Goal: Information Seeking & Learning: Find specific fact

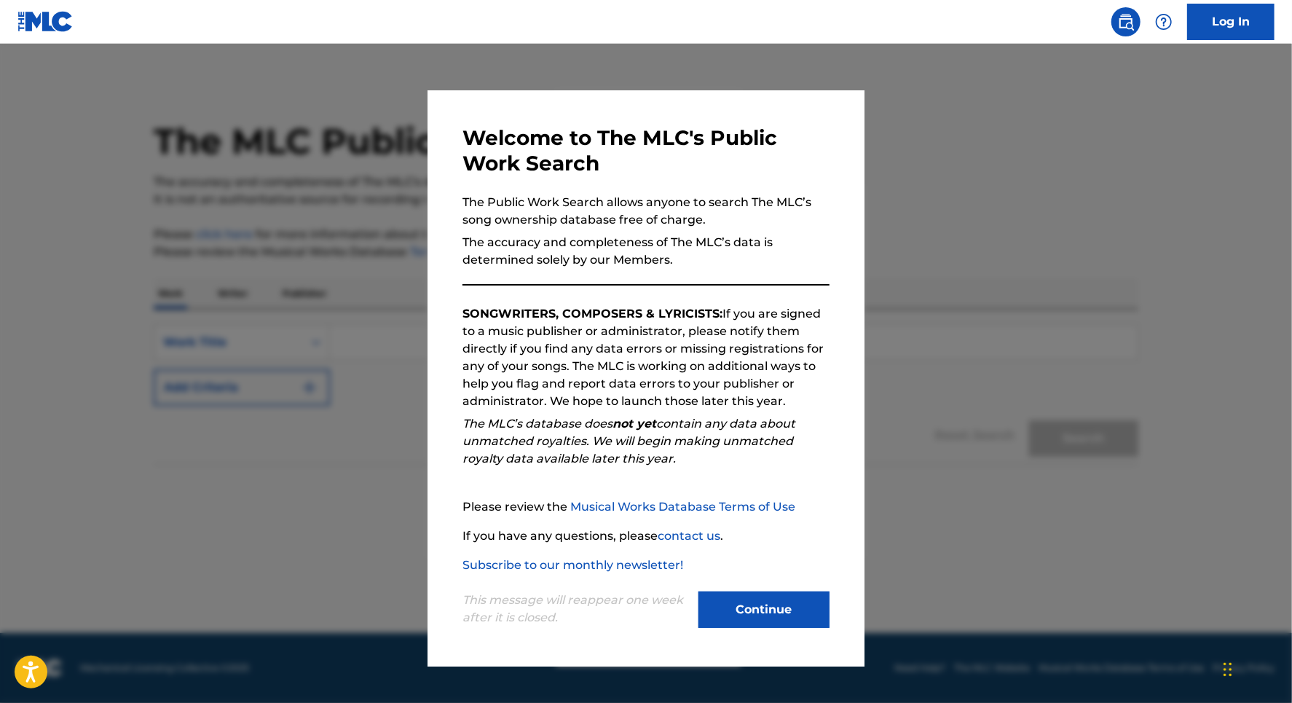
click at [757, 606] on button "Continue" at bounding box center [764, 609] width 131 height 36
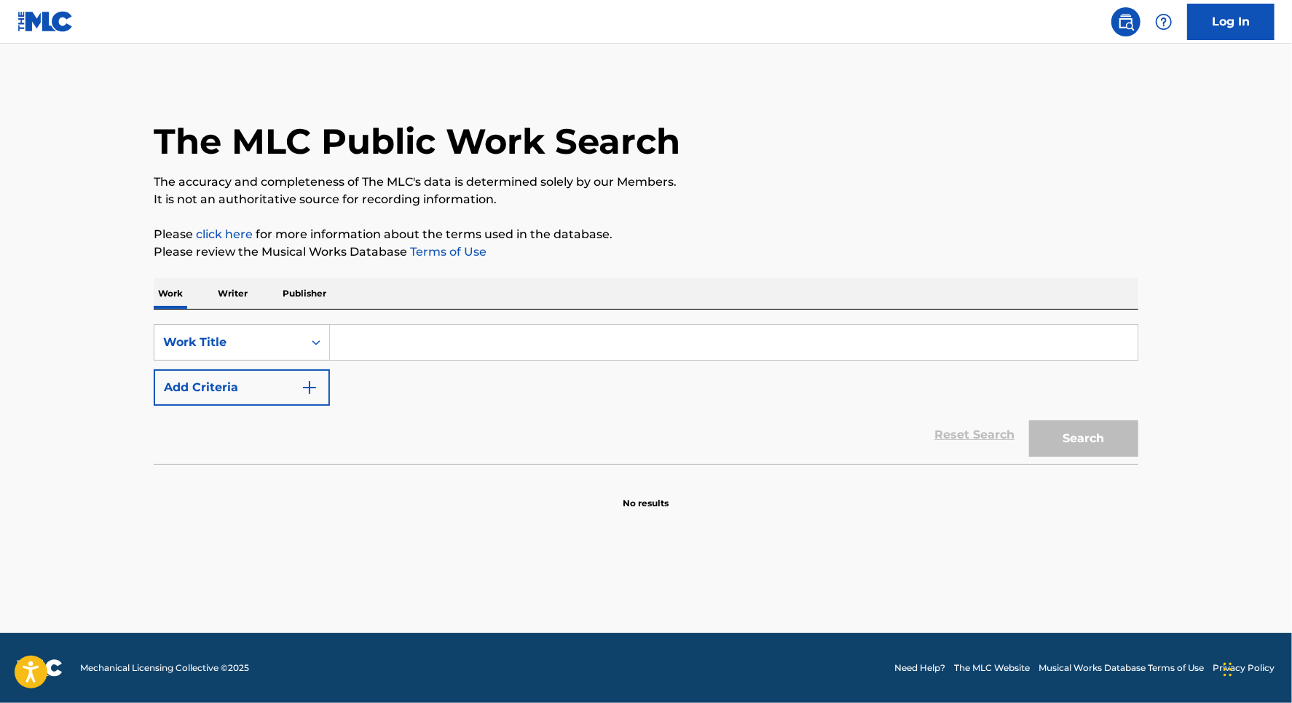
click at [379, 340] on input "Search Form" at bounding box center [734, 342] width 808 height 35
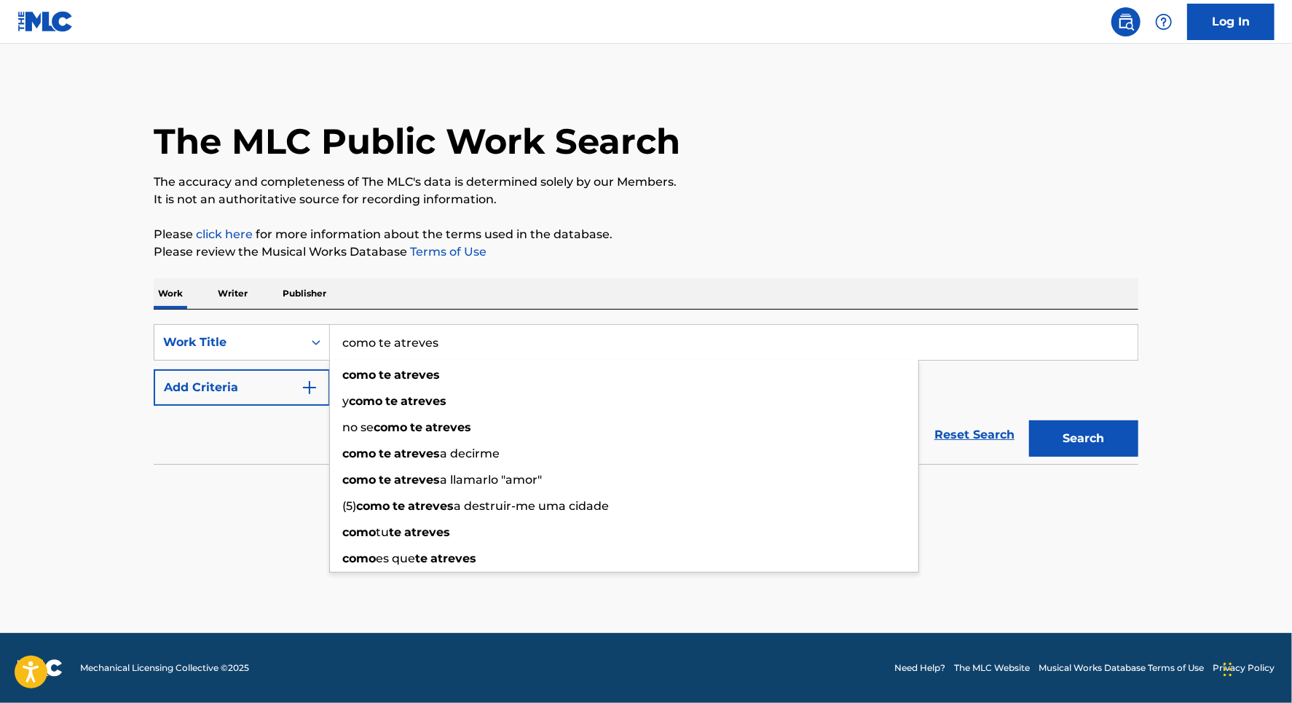
type input "como te atreves"
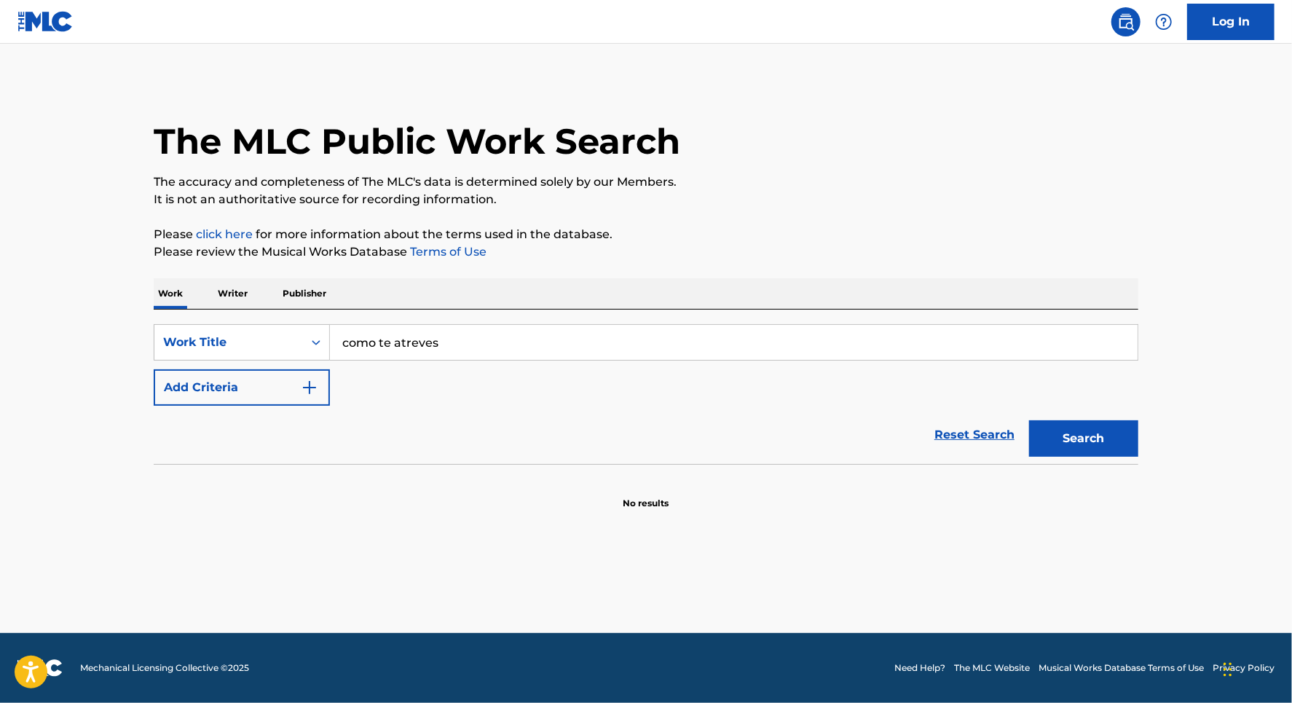
click at [308, 382] on img "Search Form" at bounding box center [309, 387] width 17 height 17
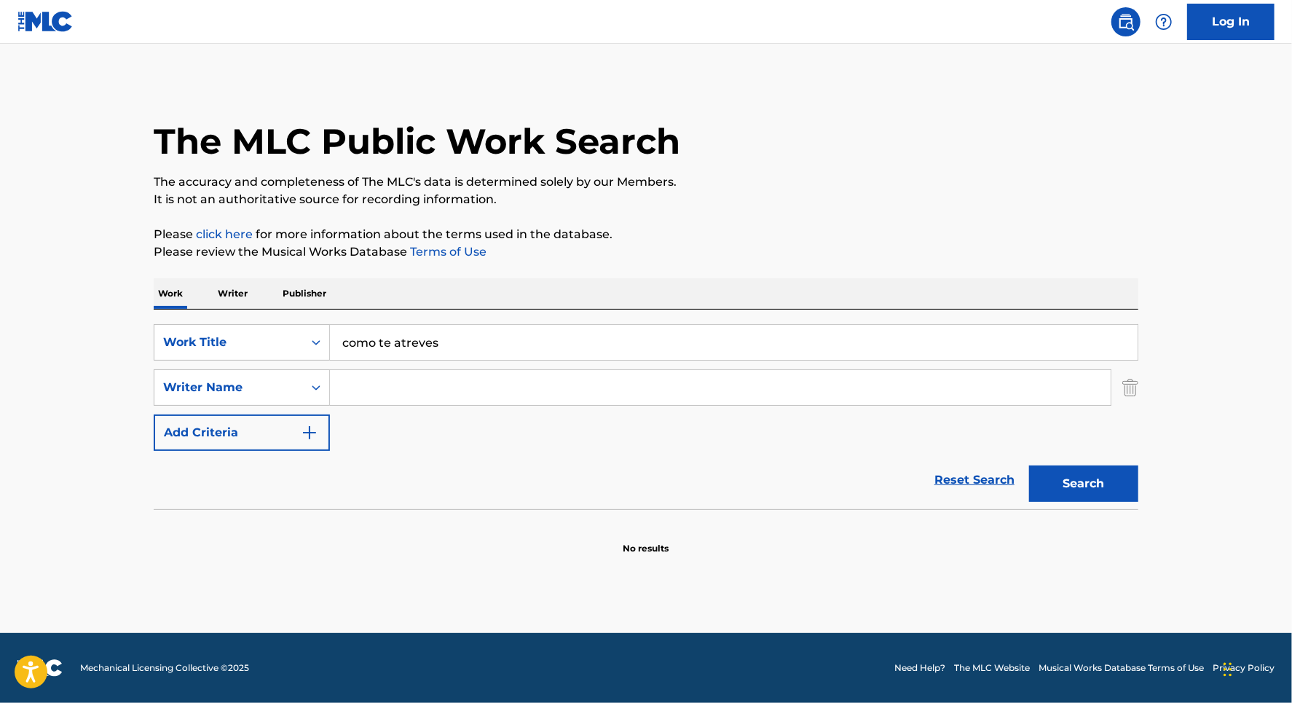
click at [389, 387] on input "Search Form" at bounding box center [720, 387] width 781 height 35
type input "[PERSON_NAME]"
click at [1103, 476] on button "Search" at bounding box center [1083, 483] width 109 height 36
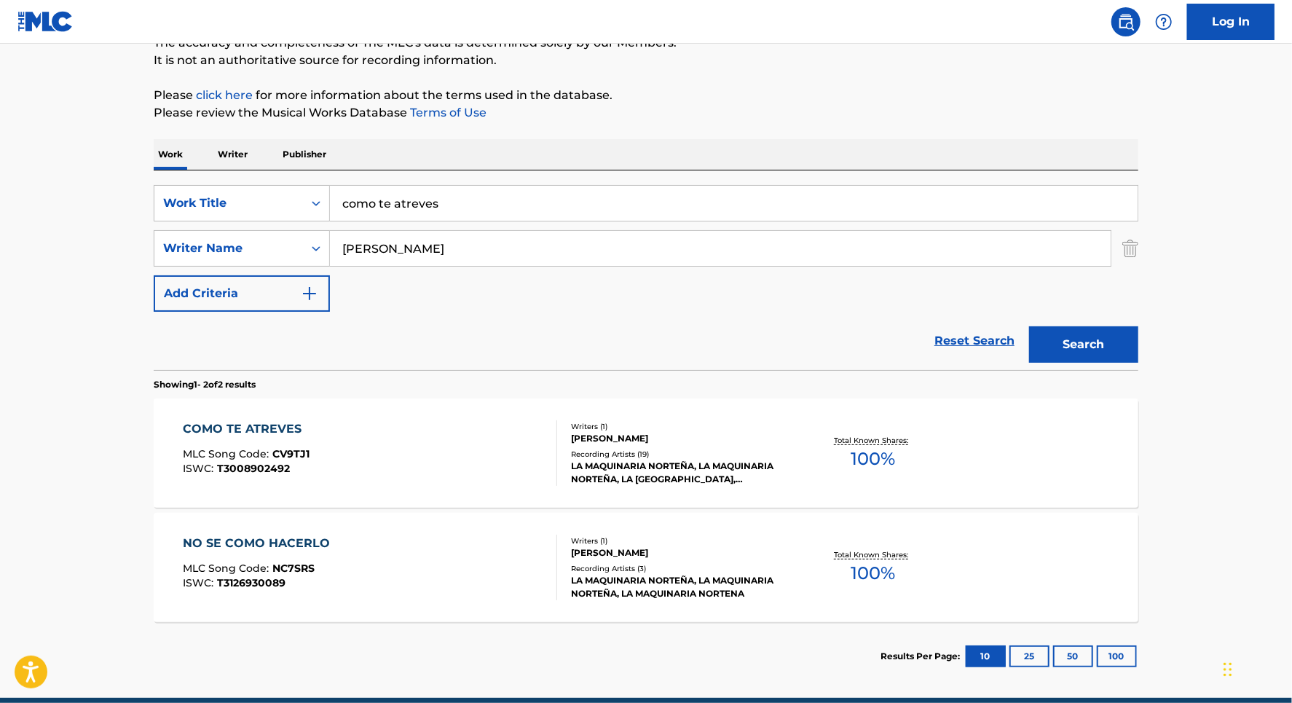
scroll to position [203, 0]
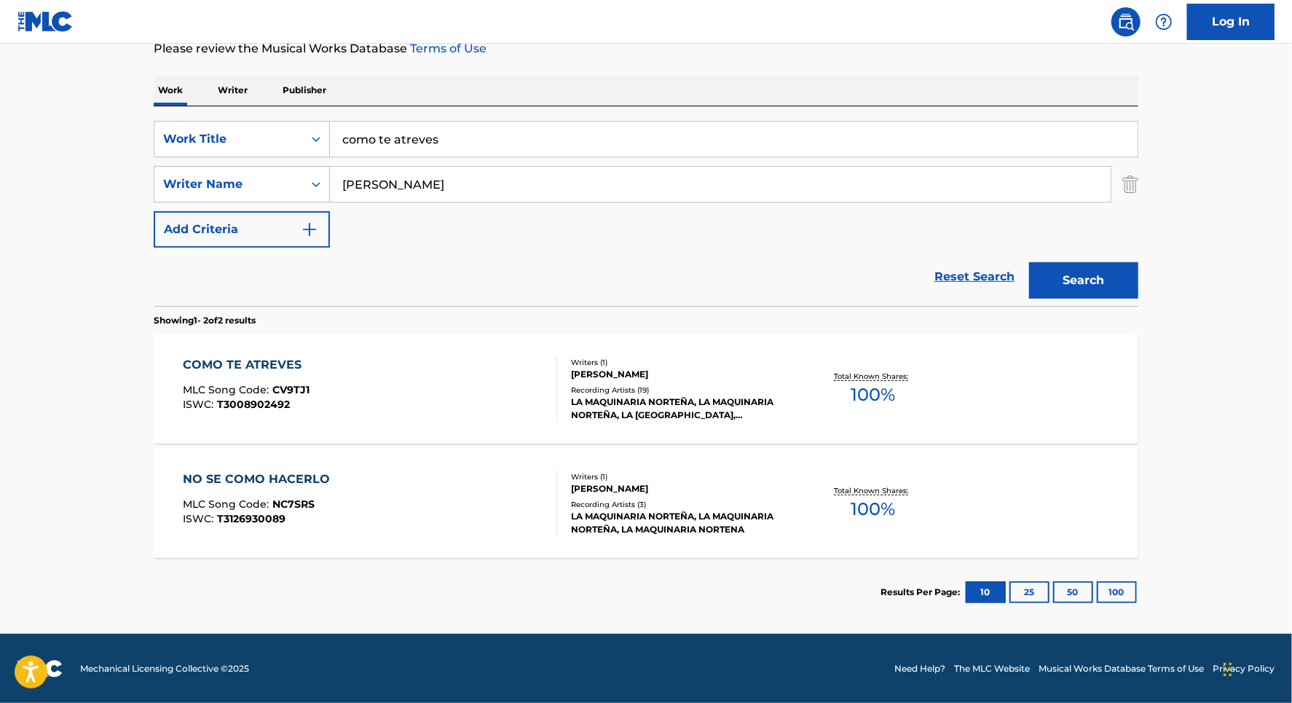
click at [648, 388] on div "Recording Artists ( 19 )" at bounding box center [681, 390] width 220 height 11
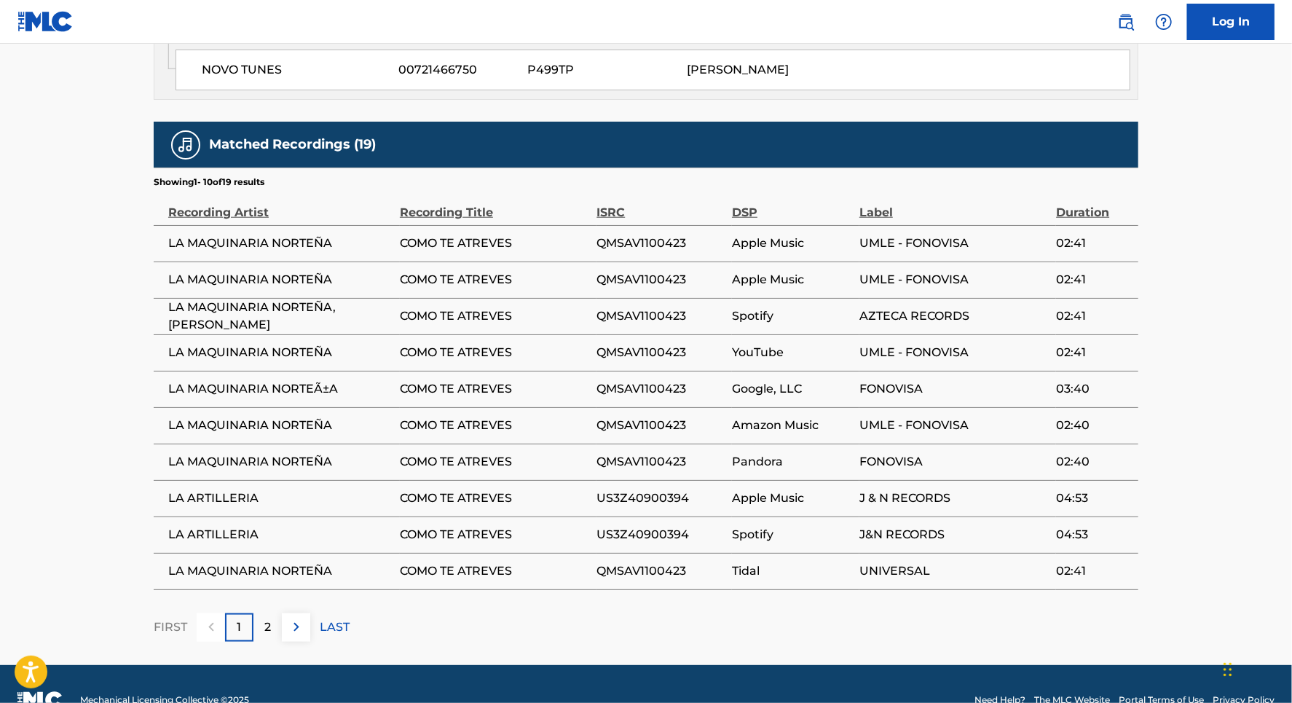
scroll to position [827, 0]
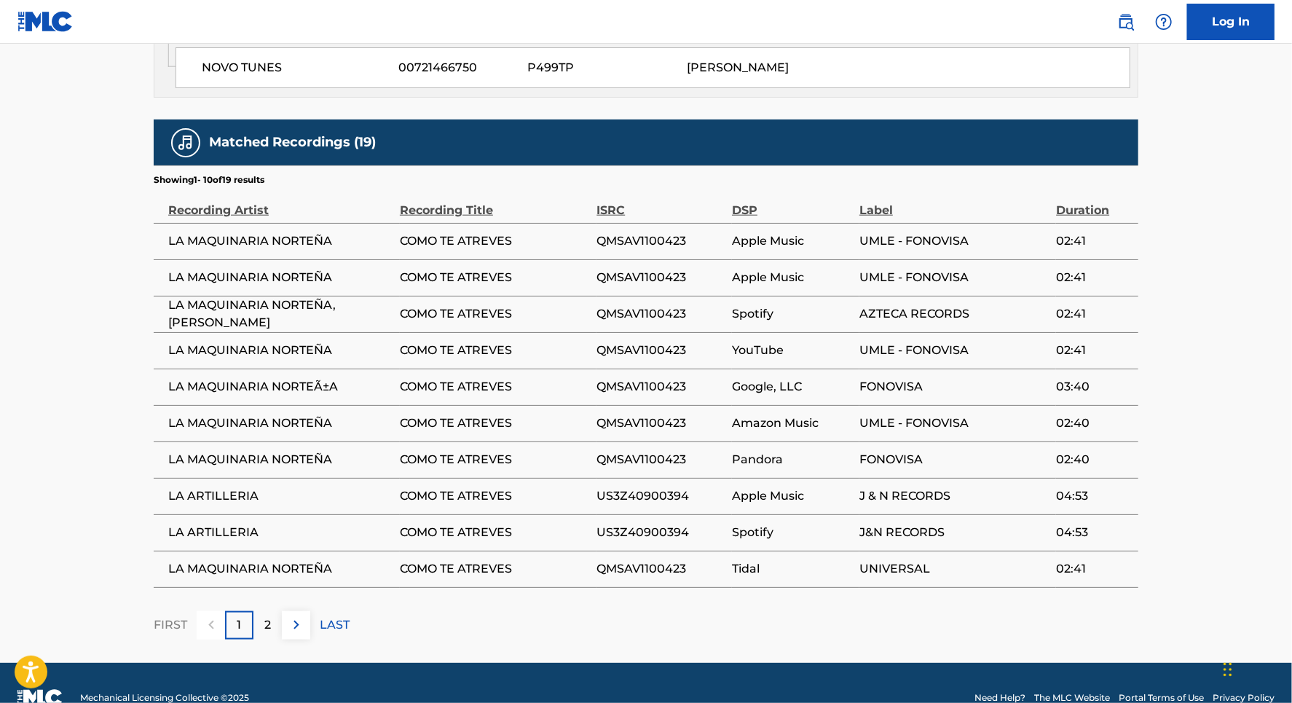
click at [596, 223] on td "COMO TE ATREVES" at bounding box center [498, 241] width 197 height 36
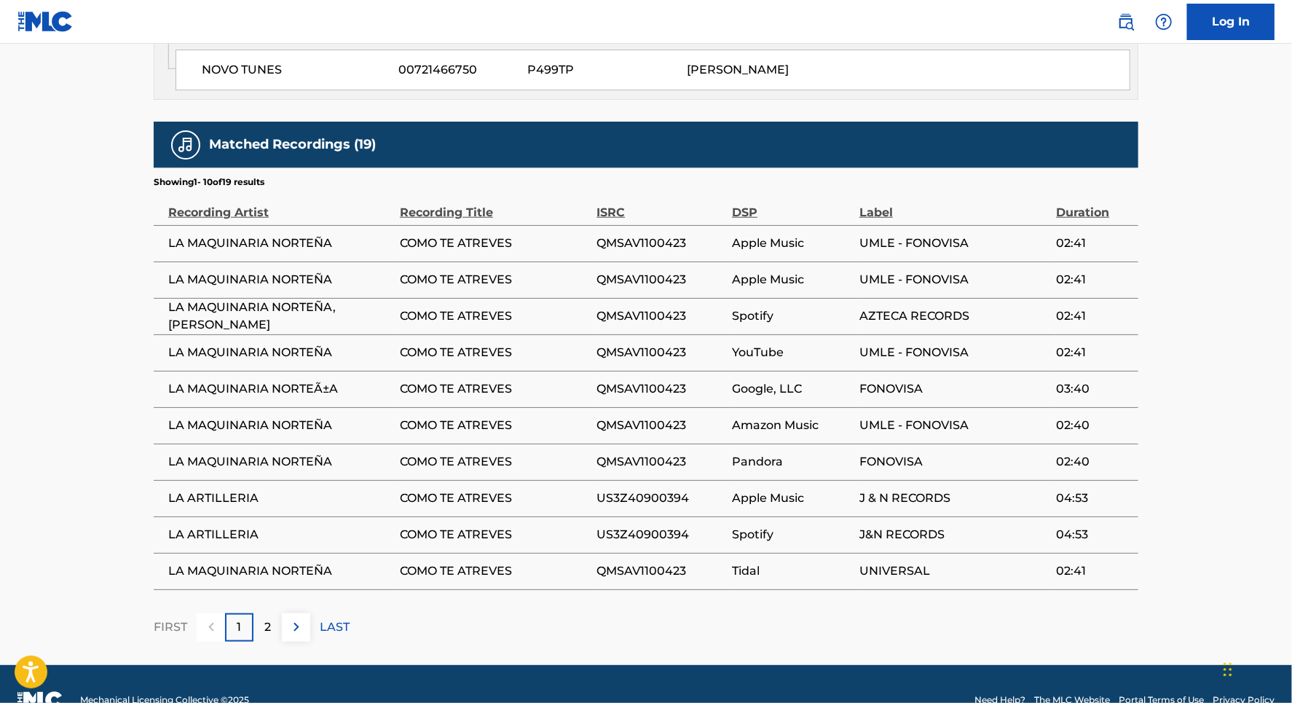
scroll to position [854, 0]
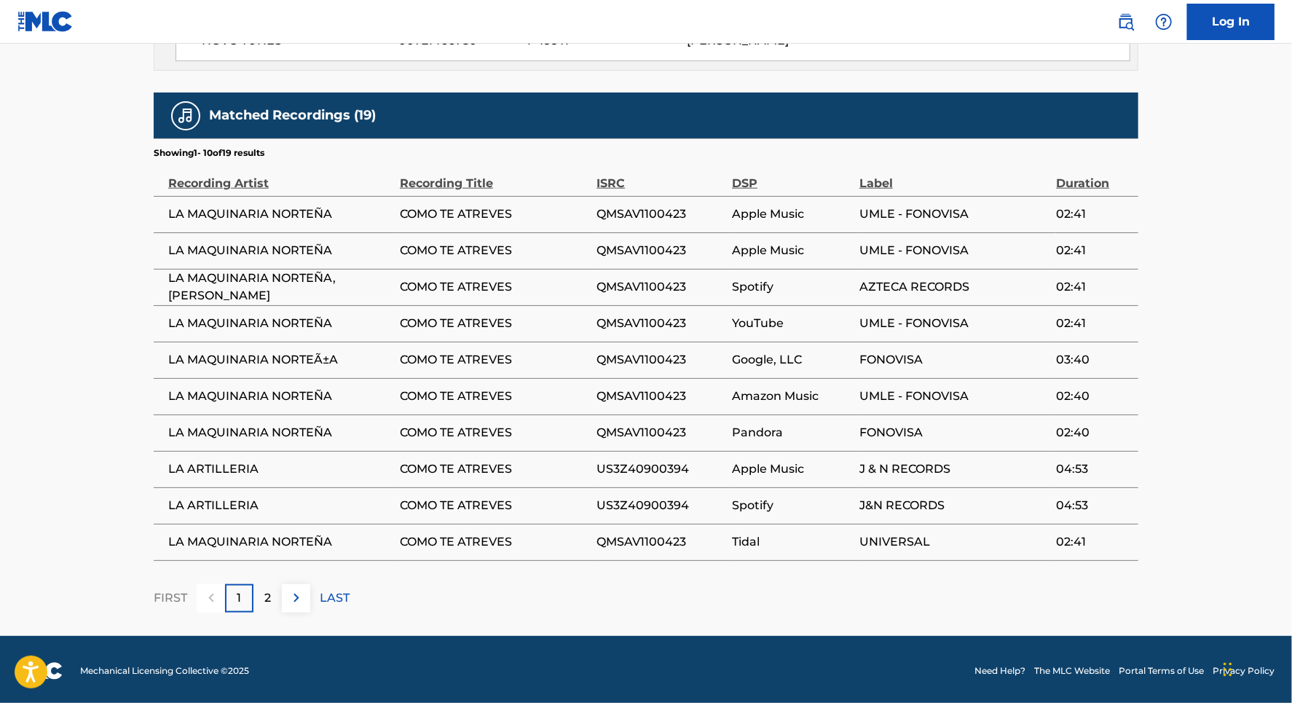
click at [267, 603] on p "2" at bounding box center [267, 597] width 7 height 17
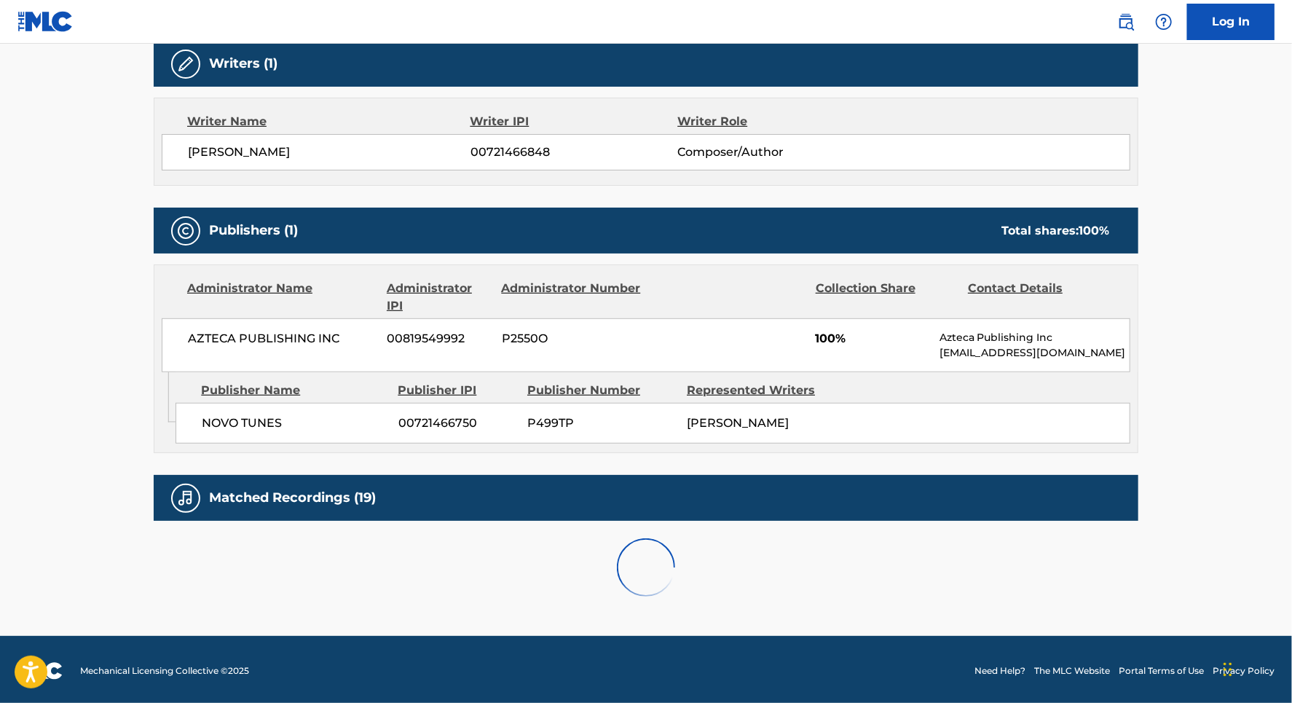
scroll to position [818, 0]
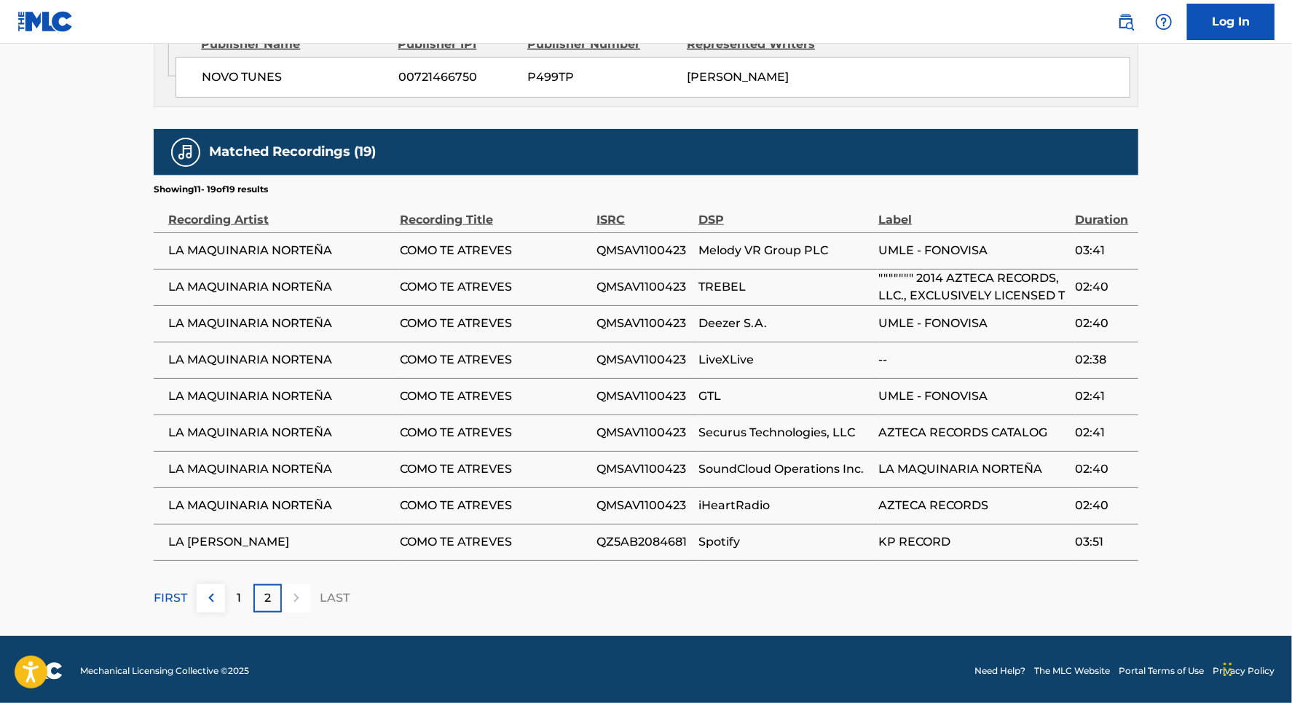
click at [294, 597] on div at bounding box center [296, 598] width 28 height 28
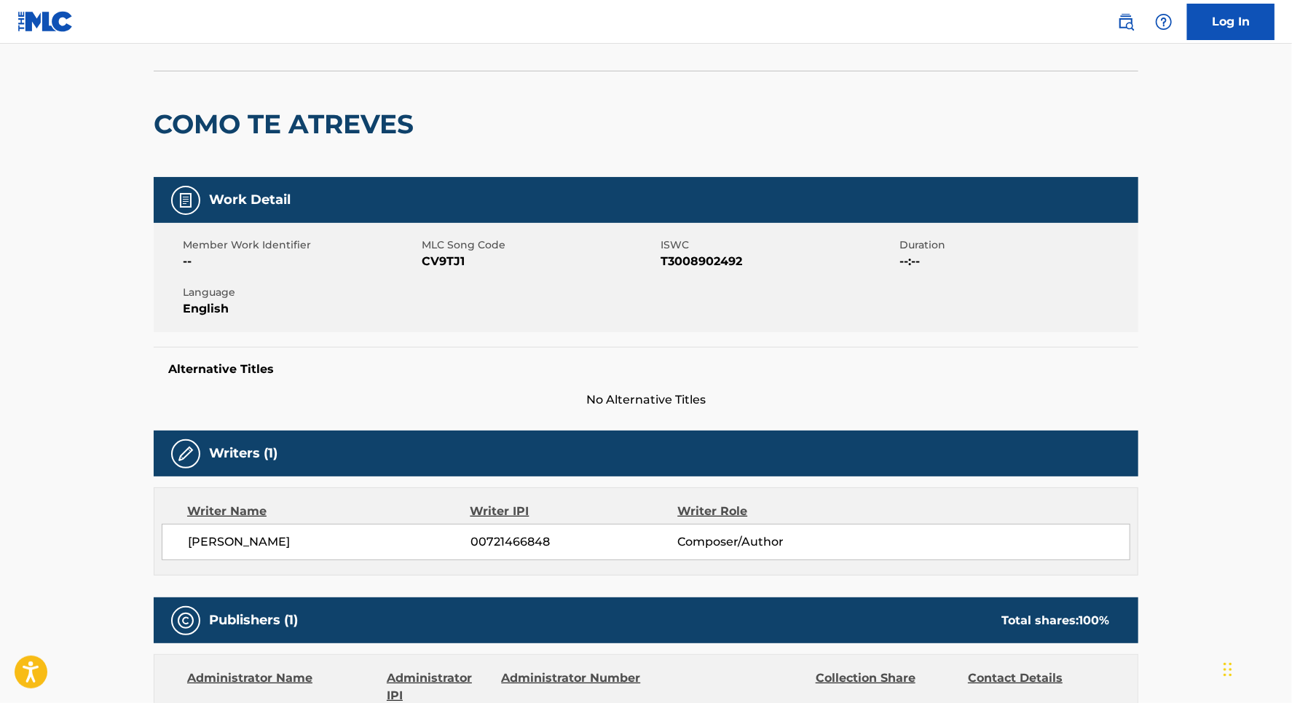
scroll to position [0, 0]
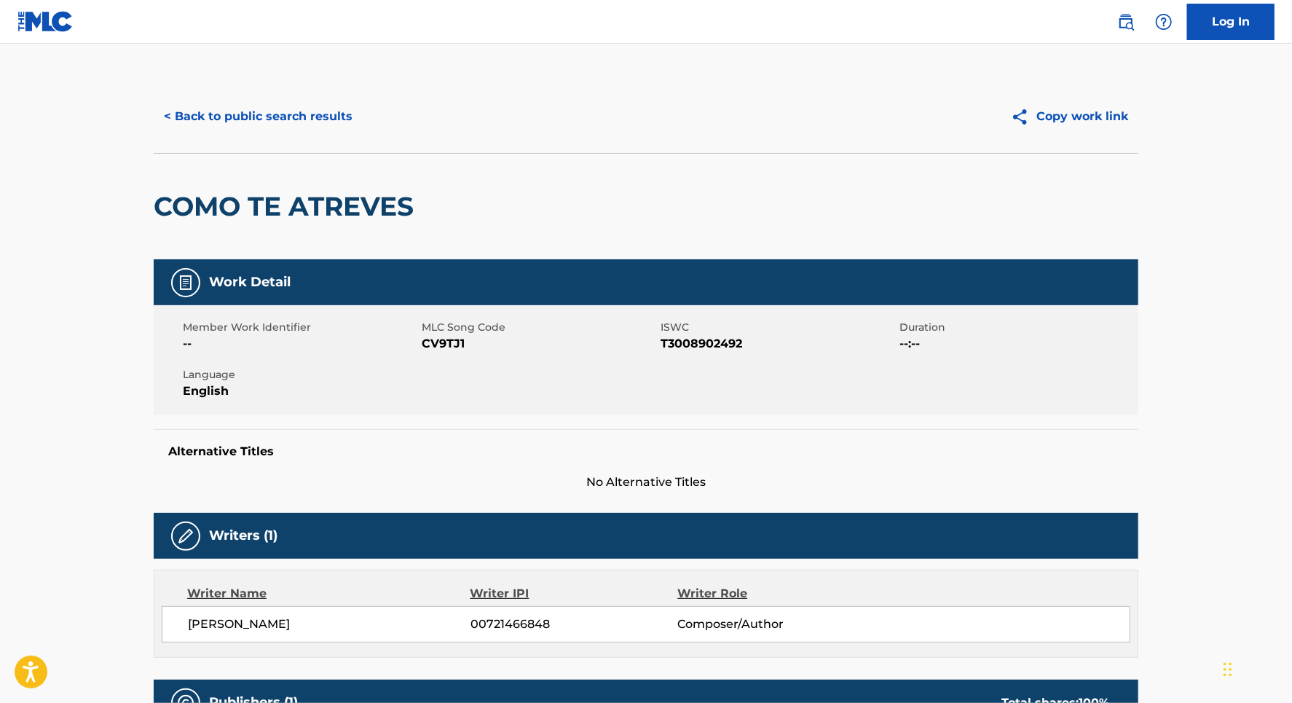
click at [235, 111] on button "< Back to public search results" at bounding box center [258, 116] width 209 height 36
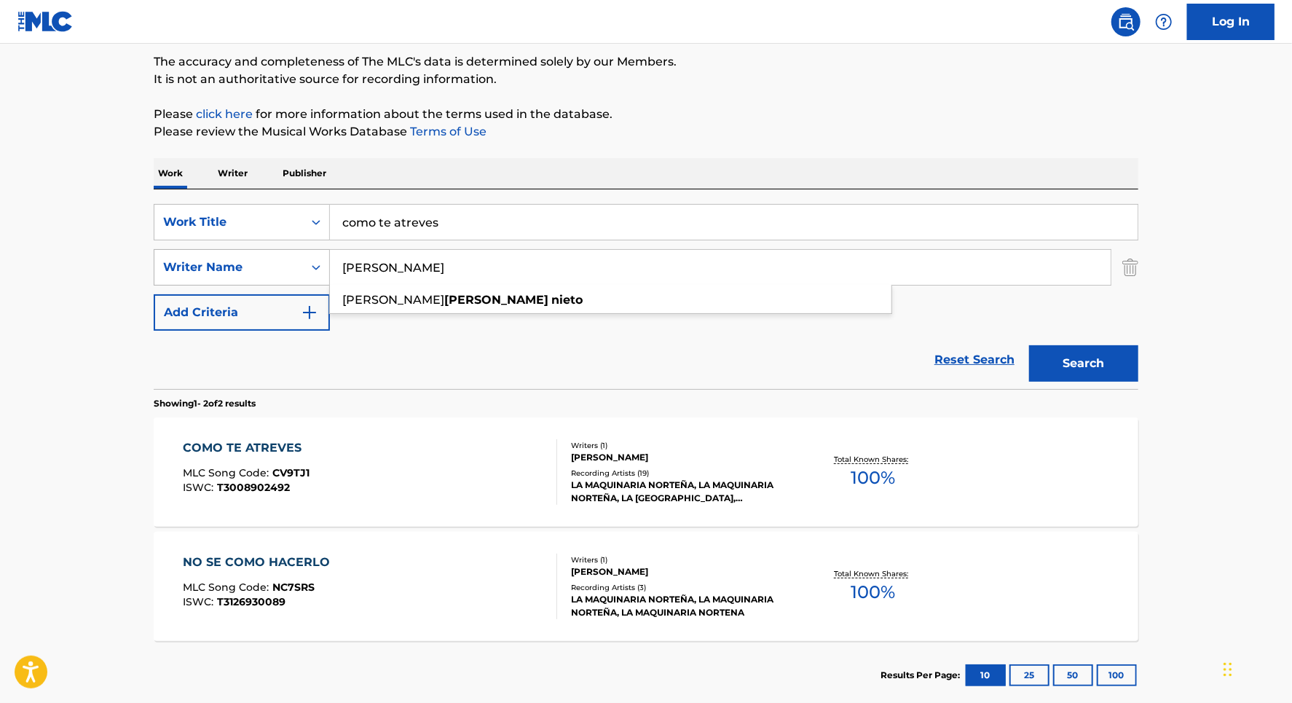
drag, startPoint x: 436, startPoint y: 264, endPoint x: 277, endPoint y: 258, distance: 158.9
click at [277, 258] on div "SearchWithCriteria6f98230b-1b9d-4c22-a8c4-7b904af1856f Writer Name [PERSON_NAME…" at bounding box center [646, 267] width 985 height 36
click at [1029, 345] on button "Search" at bounding box center [1083, 363] width 109 height 36
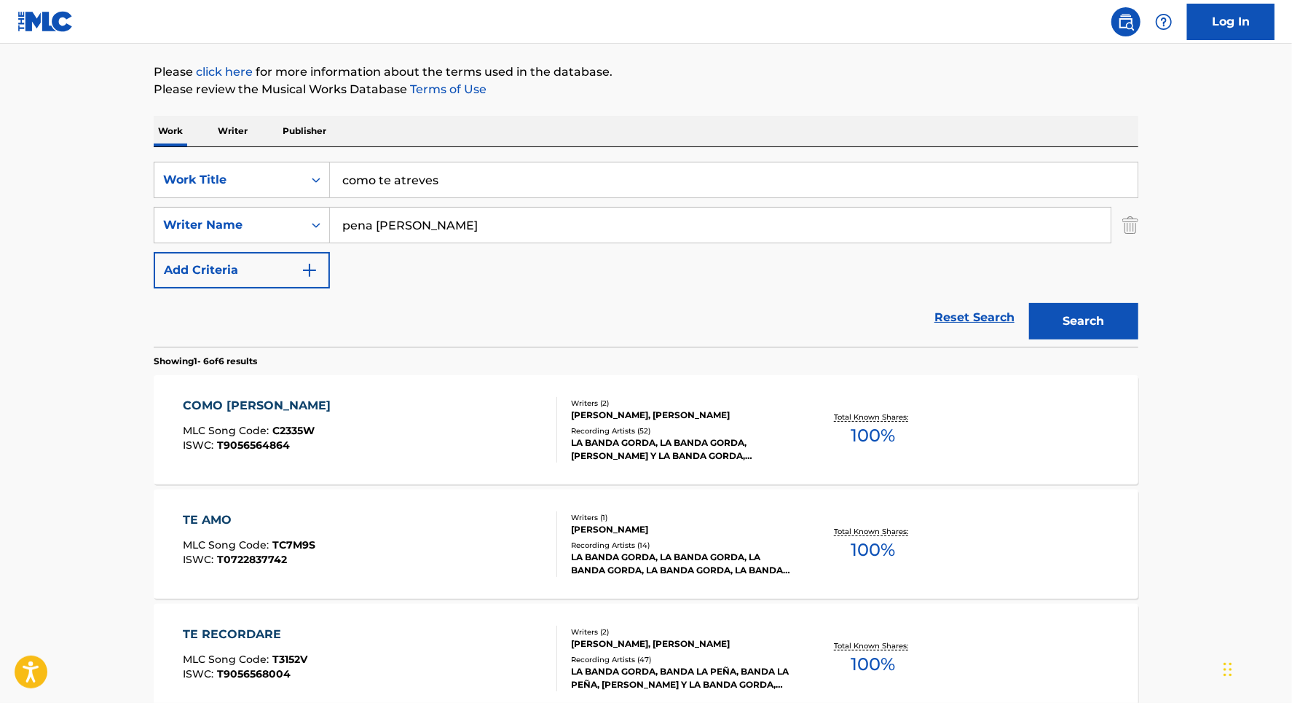
scroll to position [160, 0]
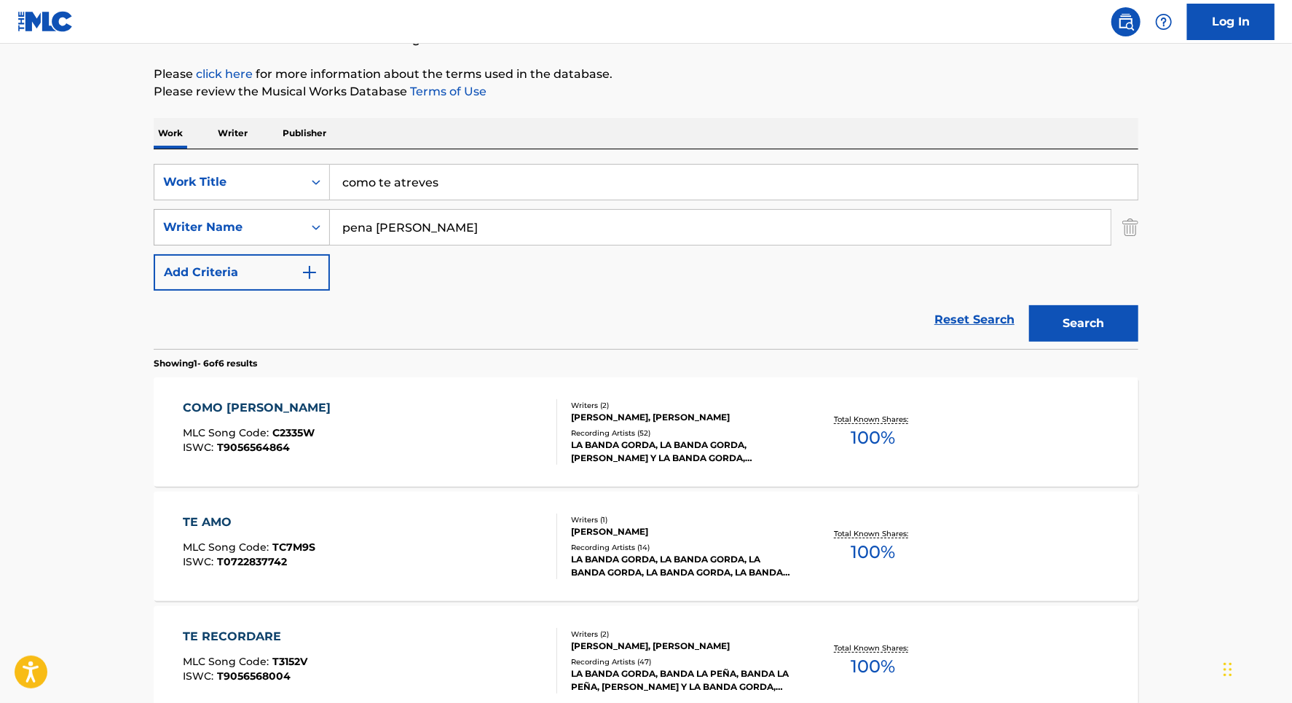
drag, startPoint x: 414, startPoint y: 227, endPoint x: 320, endPoint y: 224, distance: 94.7
click at [320, 225] on div "SearchWithCriteria6f98230b-1b9d-4c22-a8c4-7b904af1856f Writer Name [PERSON_NAME]" at bounding box center [646, 227] width 985 height 36
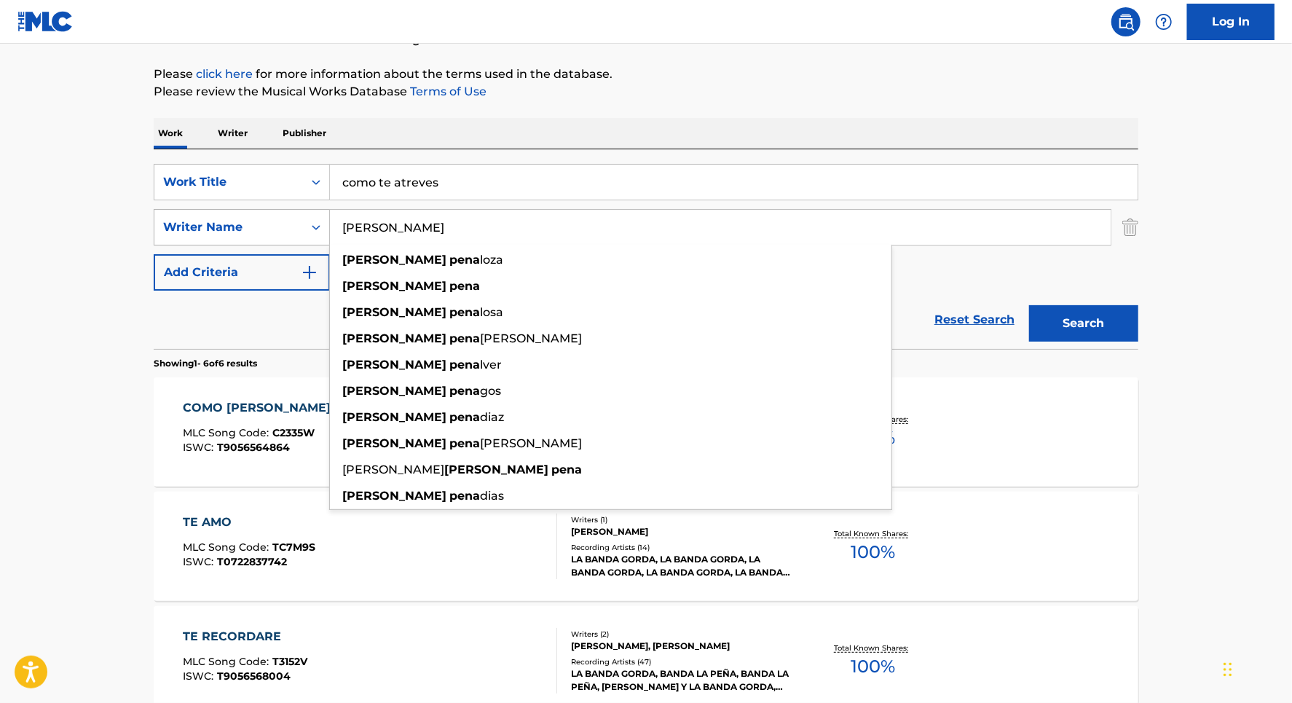
type input "[PERSON_NAME]"
click at [1029, 305] on button "Search" at bounding box center [1083, 323] width 109 height 36
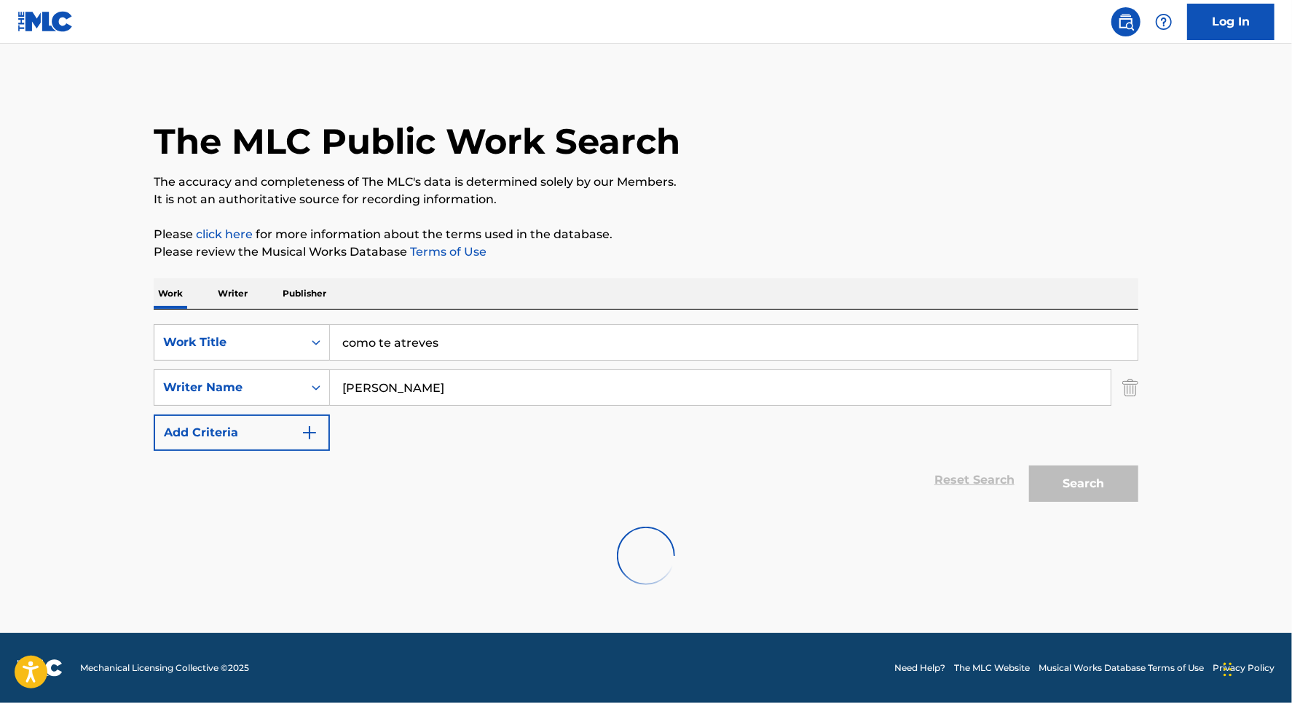
click at [388, 495] on div "Reset Search Search" at bounding box center [646, 480] width 985 height 58
click at [1126, 388] on img "Search Form" at bounding box center [1130, 387] width 16 height 36
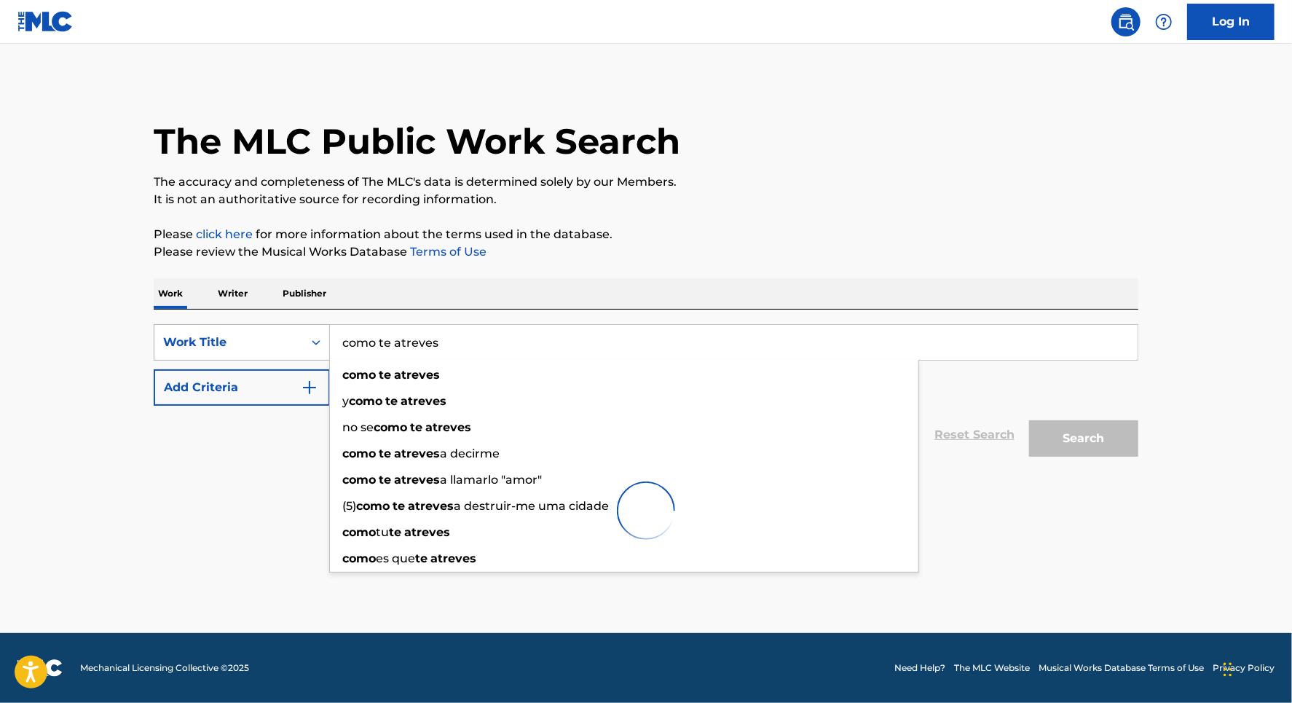
drag, startPoint x: 449, startPoint y: 339, endPoint x: 272, endPoint y: 337, distance: 177.7
click at [272, 337] on div "SearchWithCriteria0c6bdc73-e25f-4702-8d4e-265bdd12b9a6 Work Title como te atrev…" at bounding box center [646, 342] width 985 height 36
type input "Como te atreves"
click at [232, 388] on button "Add Criteria" at bounding box center [242, 387] width 176 height 36
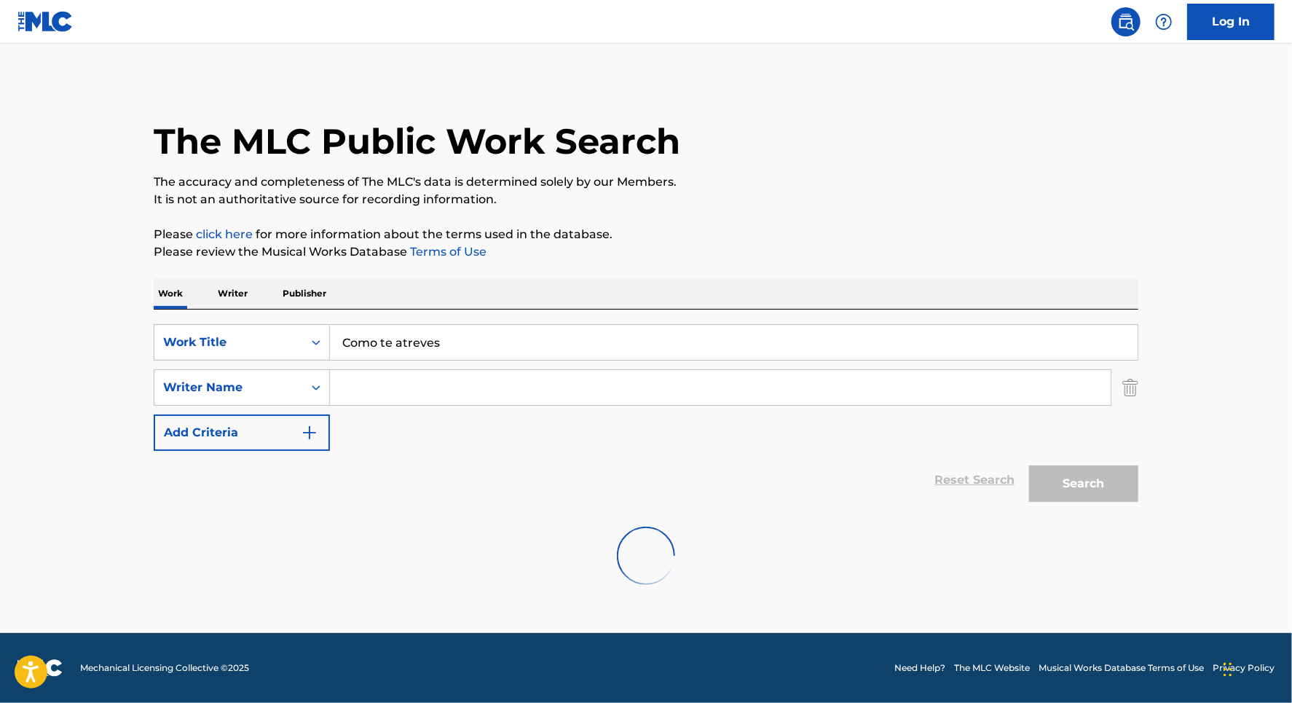
click at [356, 384] on input "Search Form" at bounding box center [720, 387] width 781 height 35
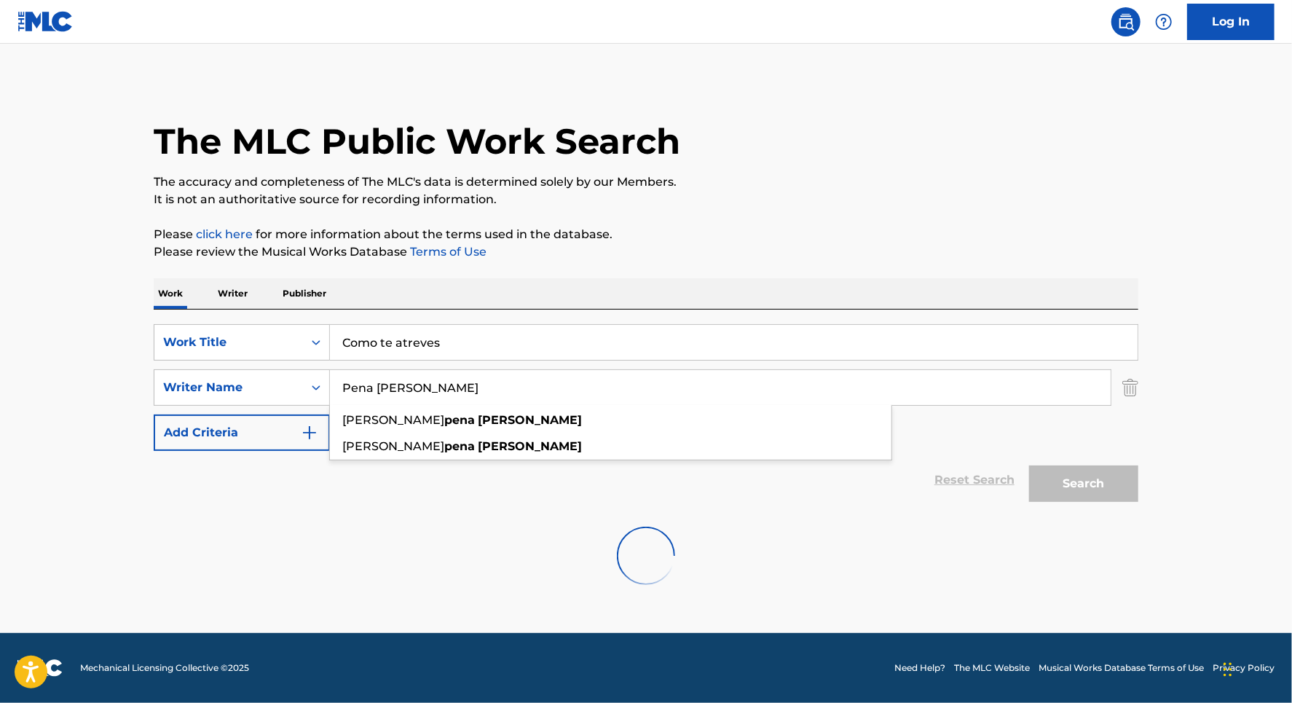
type input "Pena [PERSON_NAME]"
